Goal: Communication & Community: Answer question/provide support

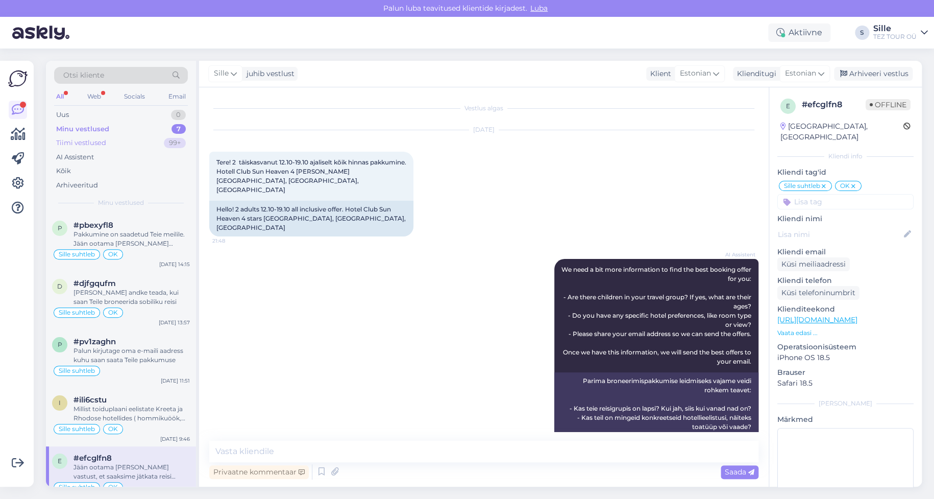
scroll to position [337, 0]
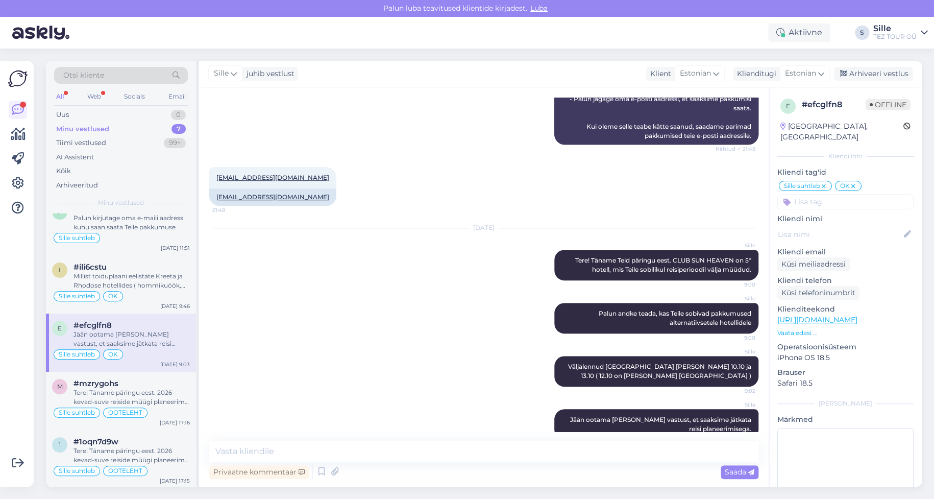
click at [116, 129] on div "Minu vestlused 7" at bounding box center [121, 129] width 134 height 14
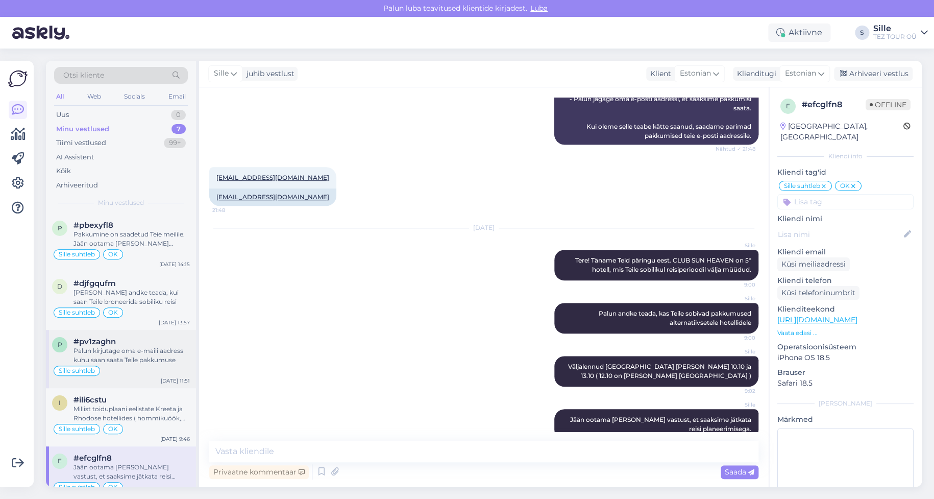
click at [142, 349] on div "Palun kirjutage oma e-maili aadress kuhu saan saata Teile pakkumuse" at bounding box center [132, 355] width 116 height 18
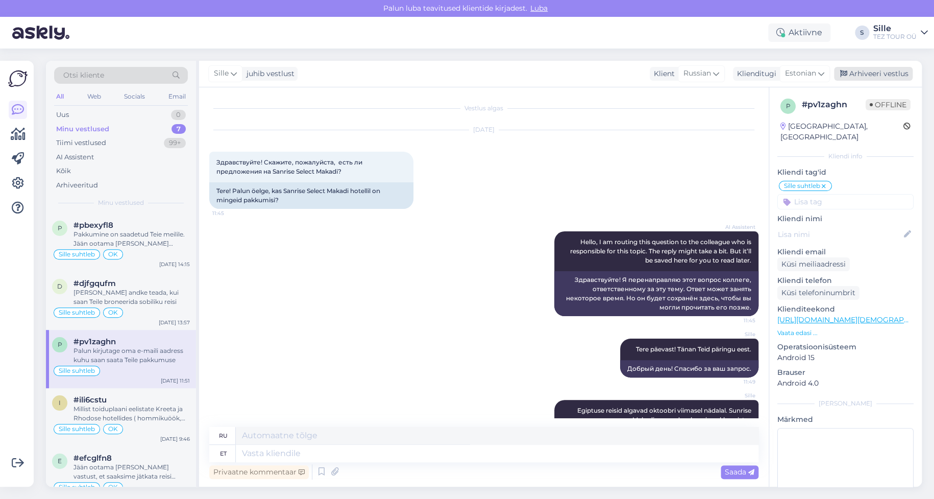
click at [885, 74] on div "Arhiveeri vestlus" at bounding box center [873, 74] width 79 height 14
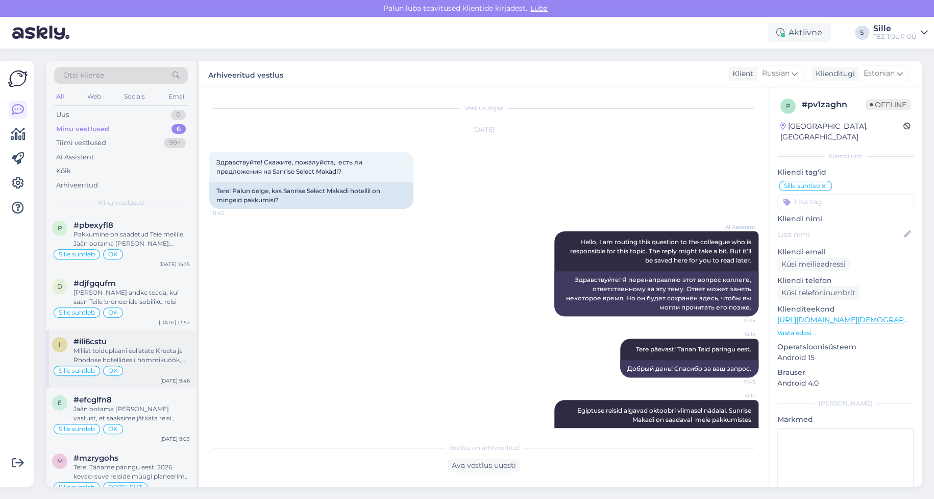
click at [163, 360] on div "Millist toiduplaani eelistate Kreeta ja Rhodose hotellides ( hommikuöök, hommik…" at bounding box center [132, 355] width 116 height 18
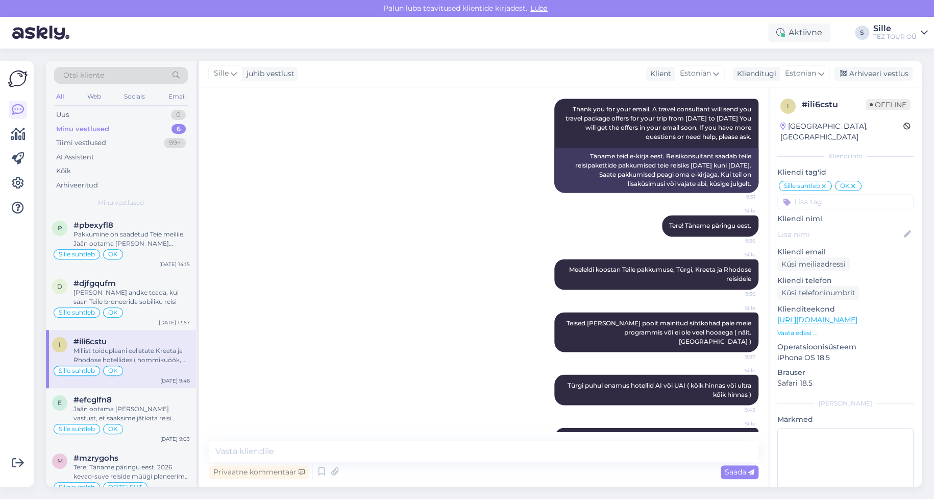
scroll to position [566, 0]
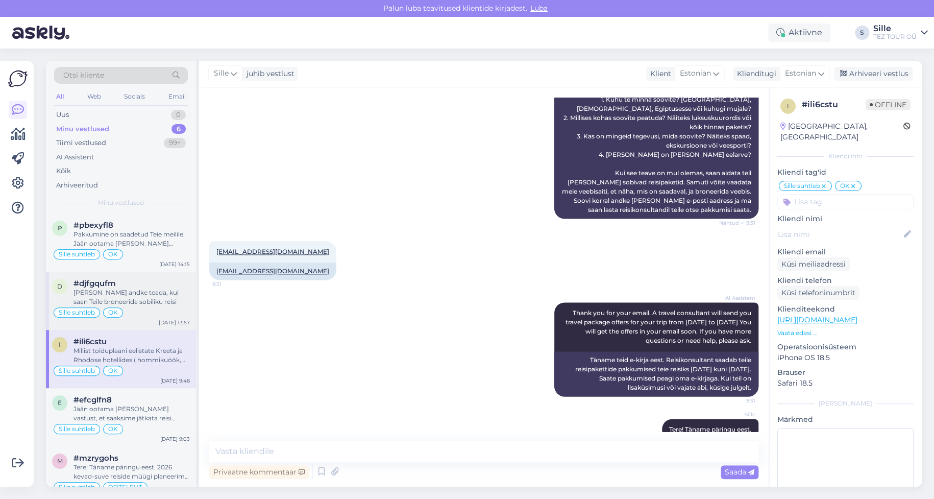
click at [106, 294] on div "[PERSON_NAME] andke teada, kui saan Teile broneerida sobiliku reisi" at bounding box center [132, 297] width 116 height 18
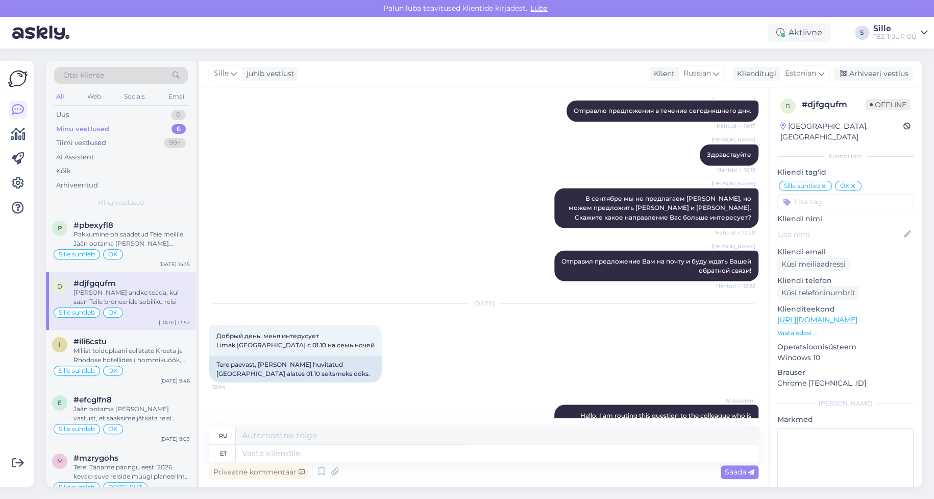
scroll to position [679, 0]
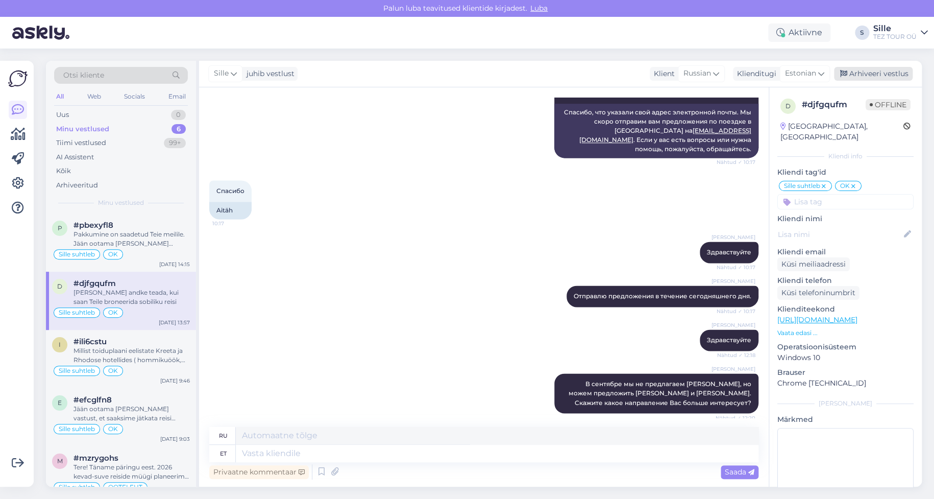
click at [873, 73] on div "Arhiveeri vestlus" at bounding box center [873, 74] width 79 height 14
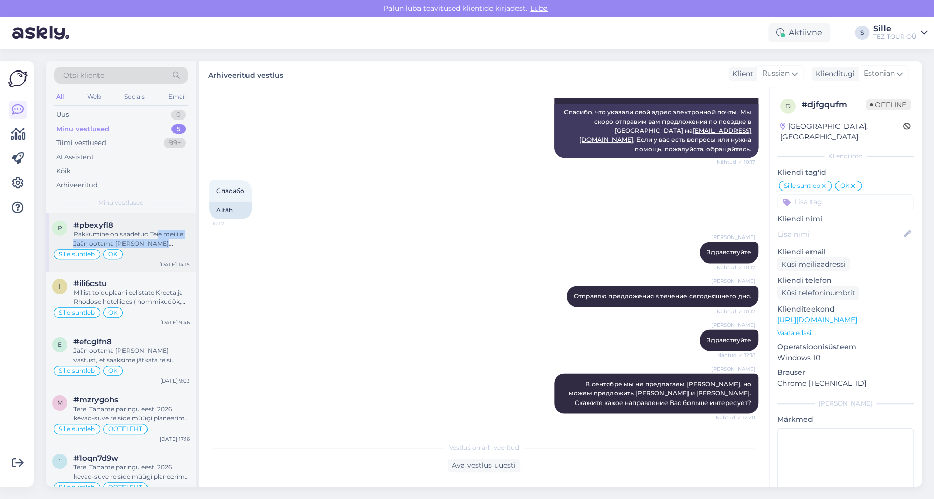
click at [159, 238] on div "Pakkumine on saadetud Teie meilile. Jään ootama [PERSON_NAME] vastust Teie andm…" at bounding box center [132, 239] width 116 height 18
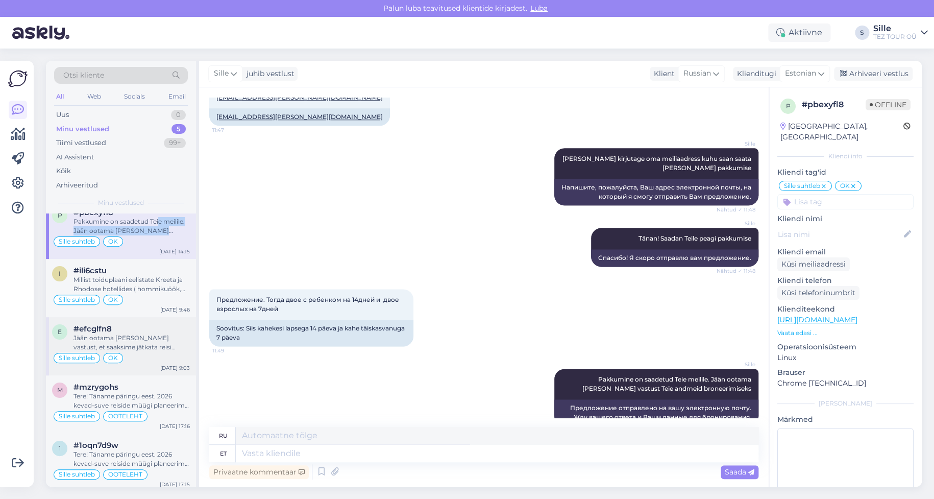
scroll to position [17, 0]
click at [146, 347] on div "e #efcglfn8 Jään ootama [PERSON_NAME] vastust, et [PERSON_NAME] jätkata reisi p…" at bounding box center [121, 342] width 150 height 58
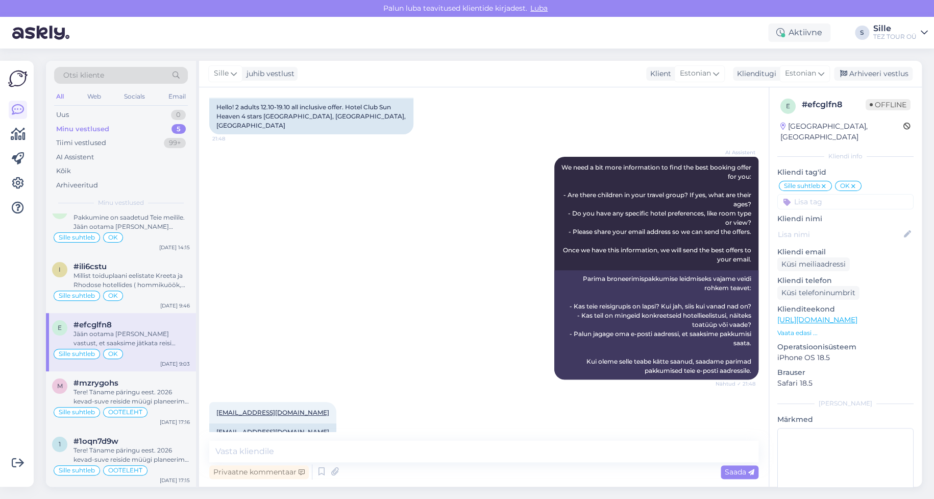
scroll to position [337, 0]
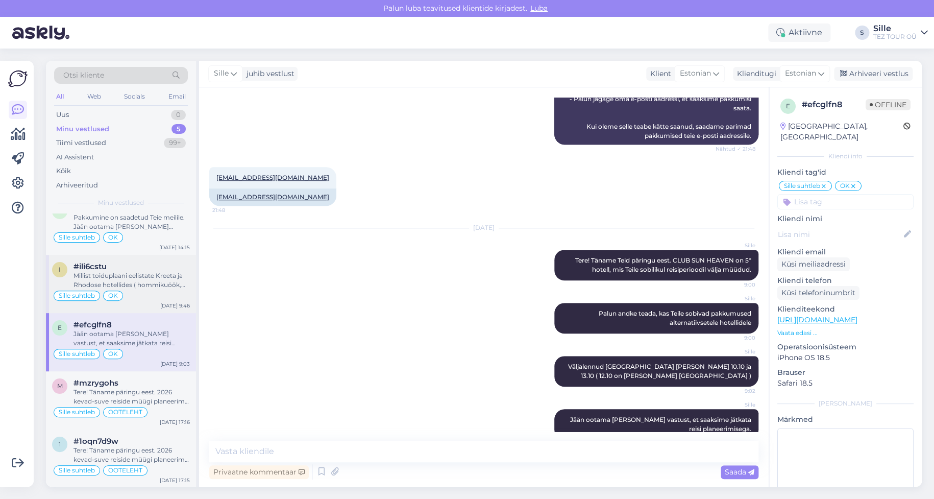
click at [133, 296] on div "Sille suhtleb OK" at bounding box center [121, 296] width 138 height 12
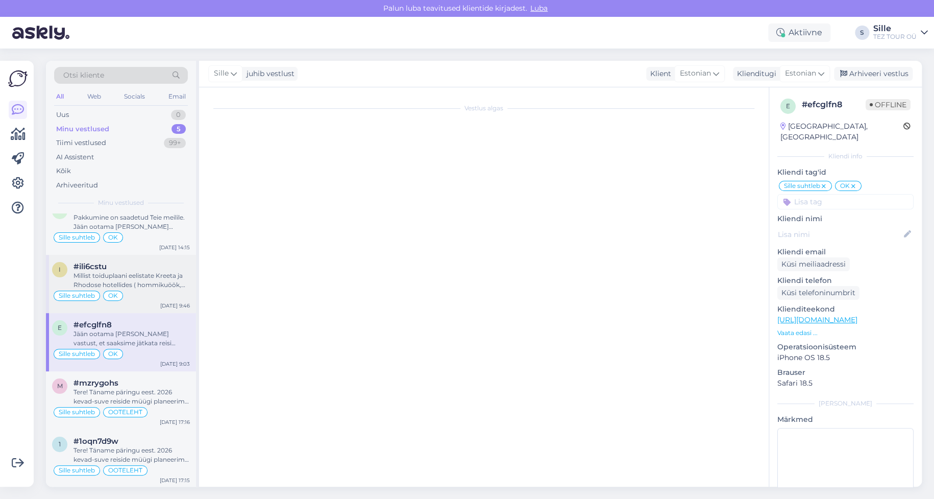
scroll to position [770, 0]
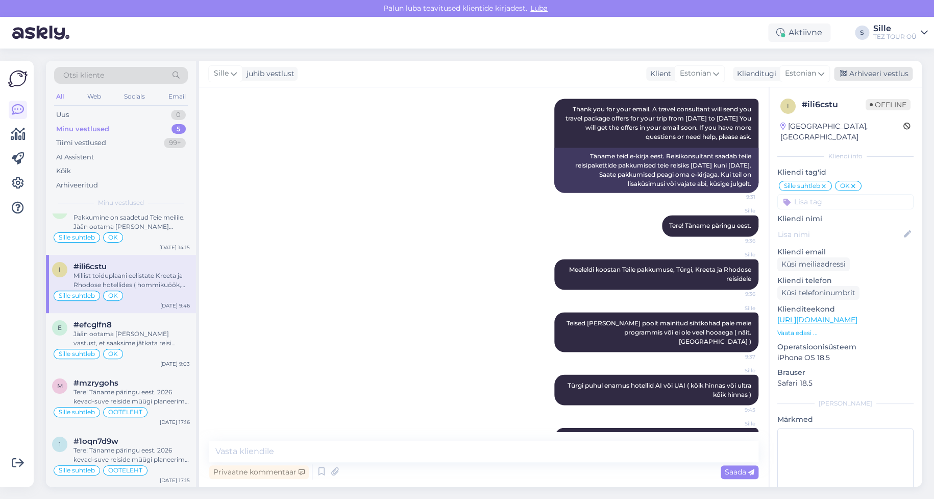
click at [876, 70] on div "Arhiveeri vestlus" at bounding box center [873, 74] width 79 height 14
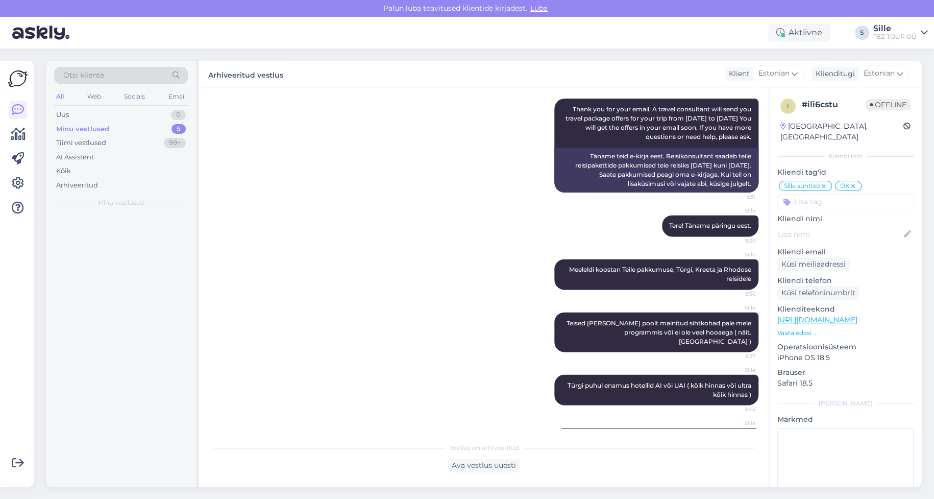
scroll to position [0, 0]
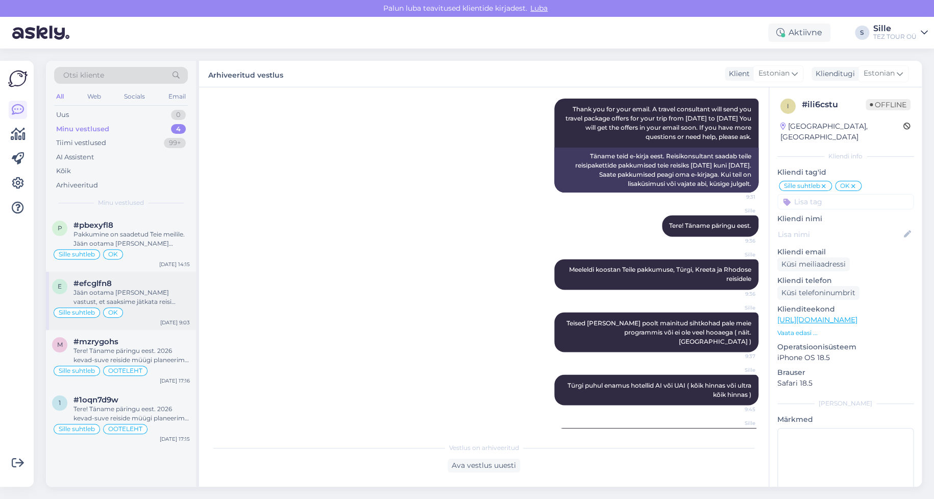
click at [145, 277] on div "e #efcglfn8 Jään ootama [PERSON_NAME] vastust, et [PERSON_NAME] jätkata reisi p…" at bounding box center [121, 301] width 150 height 58
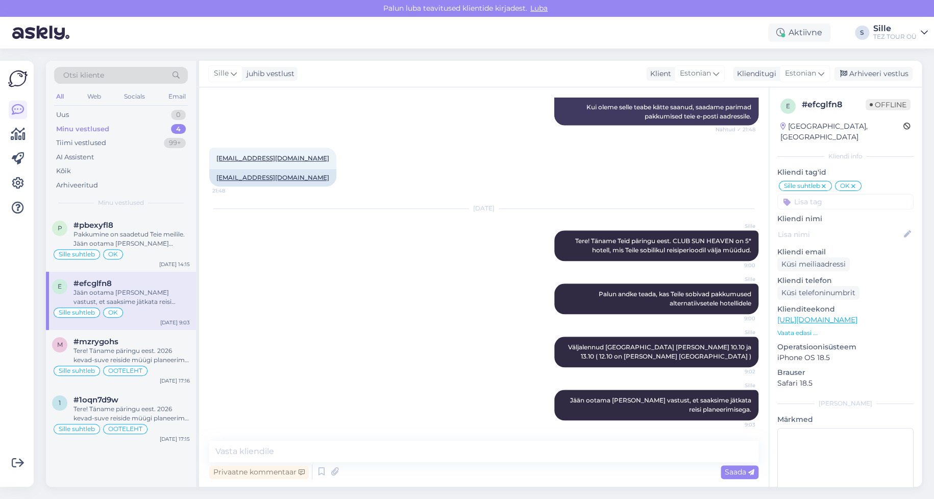
scroll to position [337, 0]
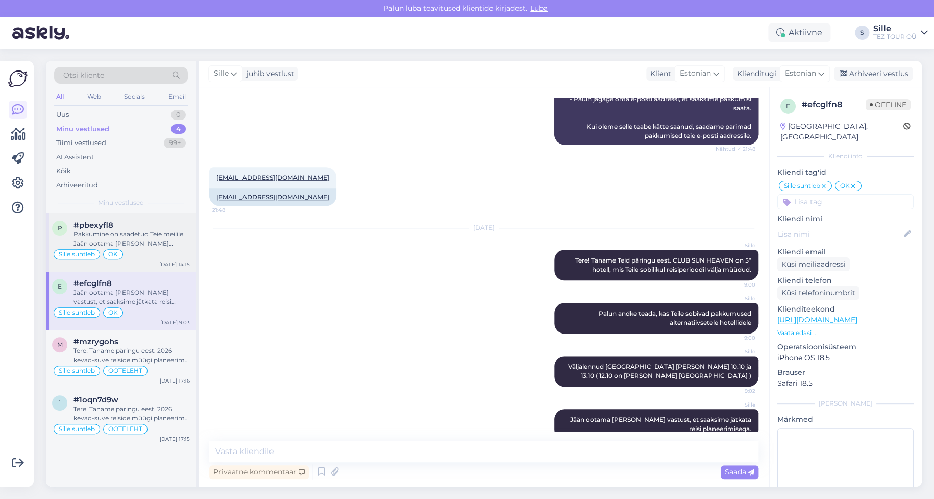
click at [143, 249] on div "Sille suhtleb OK" at bounding box center [121, 254] width 138 height 12
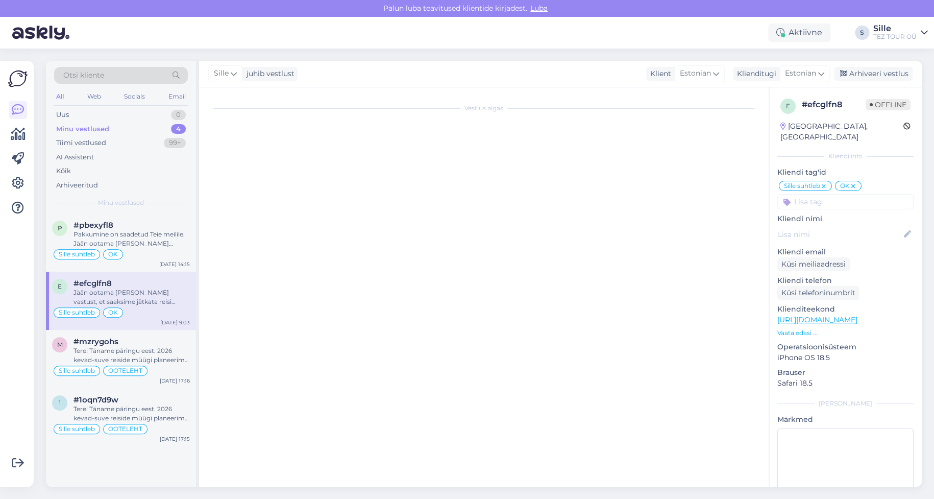
scroll to position [601, 0]
